Goal: Transaction & Acquisition: Purchase product/service

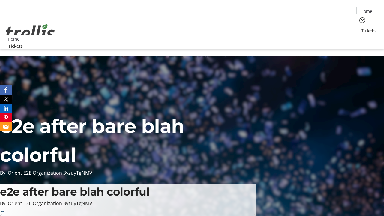
click at [362, 27] on span "Tickets" at bounding box center [369, 30] width 14 height 6
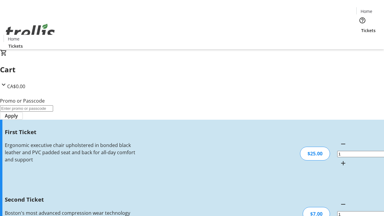
type input "2"
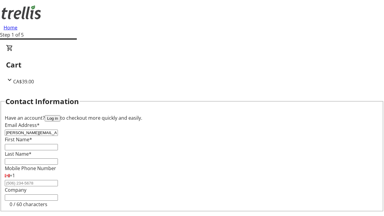
type input "[PERSON_NAME][EMAIL_ADDRESS][DOMAIN_NAME]"
type input "[PERSON_NAME]"
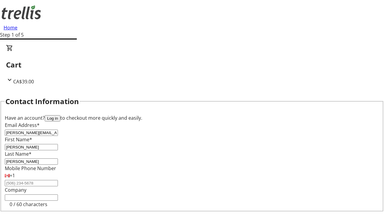
scroll to position [98, 0]
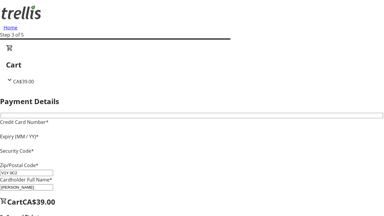
type input "V1Y 0C2"
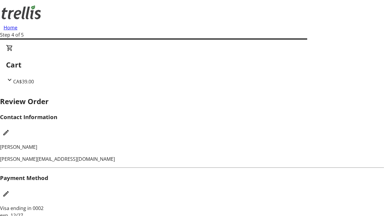
click at [10, 129] on mat-icon "Edit Contact Information" at bounding box center [5, 132] width 7 height 7
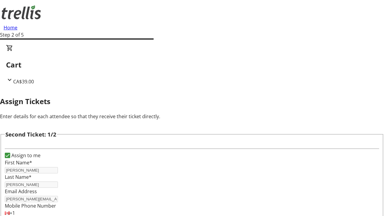
type input "Name"
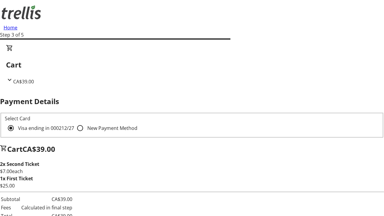
click at [74, 122] on input "New Payment Method" at bounding box center [80, 128] width 12 height 12
radio input "true"
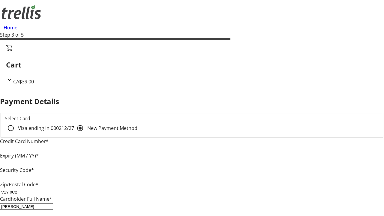
type input "V1Y 0C2"
